Goal: Information Seeking & Learning: Learn about a topic

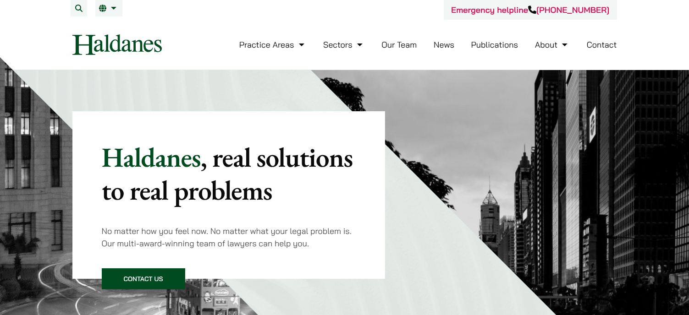
click at [404, 47] on link "Our Team" at bounding box center [398, 44] width 35 height 11
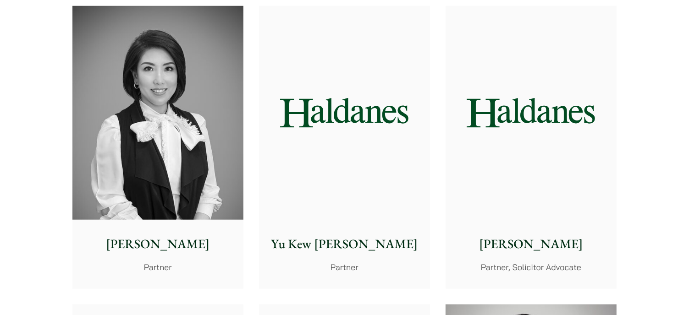
scroll to position [870, 0]
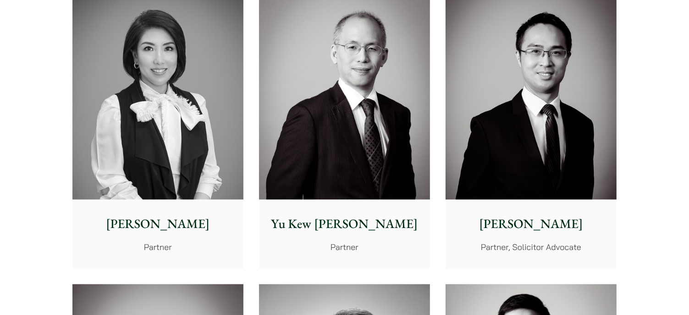
click at [542, 223] on p "[PERSON_NAME]" at bounding box center [531, 223] width 156 height 19
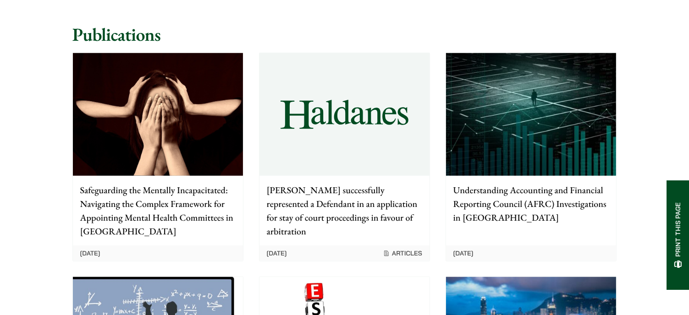
scroll to position [825, 0]
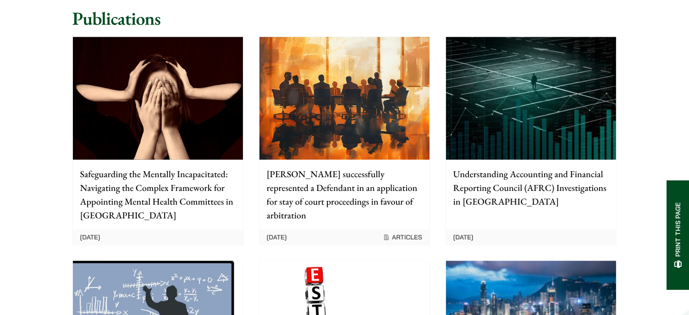
click at [163, 167] on p "Safeguarding the Mentally Incapacitated: Navigating the Complex Framework for A…" at bounding box center [157, 194] width 155 height 55
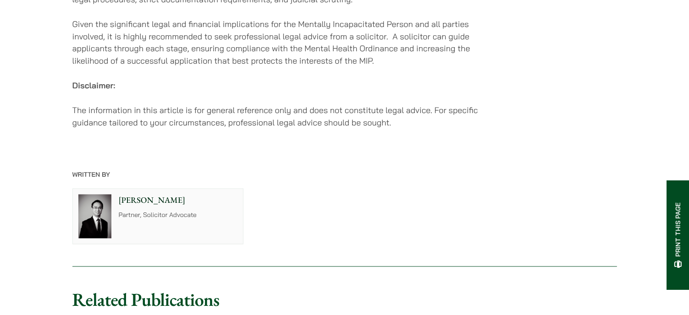
scroll to position [1695, 0]
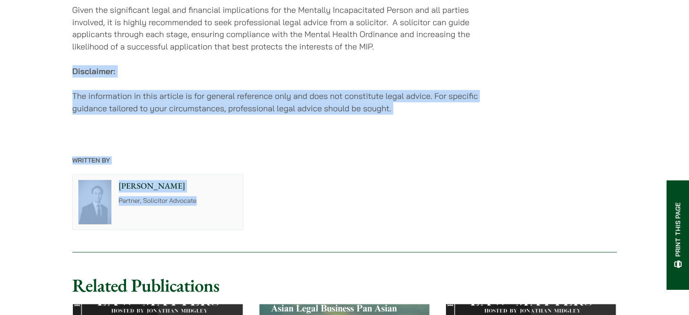
drag, startPoint x: 74, startPoint y: 77, endPoint x: 245, endPoint y: 238, distance: 234.7
copy article "Disclaimer: The information in this article is for general reference only and d…"
click at [352, 195] on div "[PERSON_NAME] Partner, Solicitor Advocate" at bounding box center [345, 202] width 560 height 71
drag, startPoint x: 72, startPoint y: 78, endPoint x: 222, endPoint y: 207, distance: 197.5
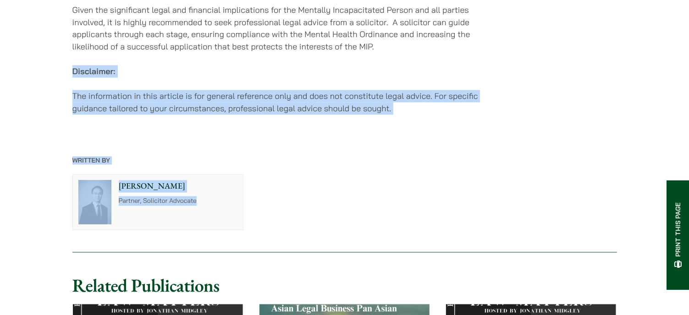
copy article "Disclaimer: The information in this article is for general reference only and d…"
